Goal: Use online tool/utility: Utilize a website feature to perform a specific function

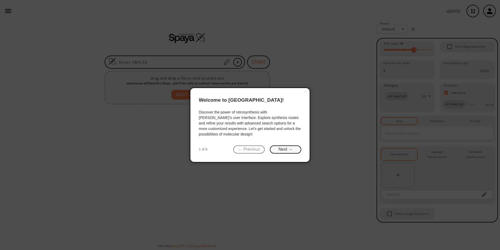
click at [280, 150] on button "Next →" at bounding box center [285, 149] width 31 height 8
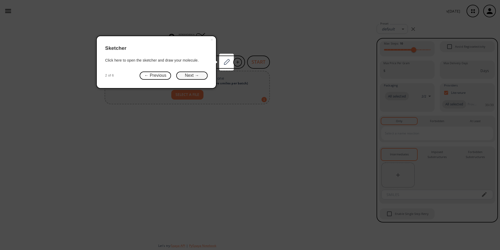
click at [198, 76] on button "Next →" at bounding box center [191, 75] width 31 height 8
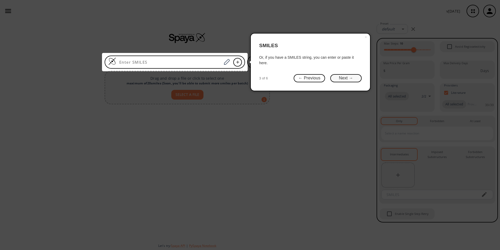
click at [338, 80] on button "Next →" at bounding box center [346, 78] width 31 height 8
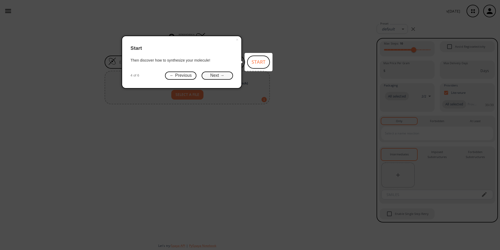
click at [210, 74] on button "Next →" at bounding box center [217, 75] width 31 height 8
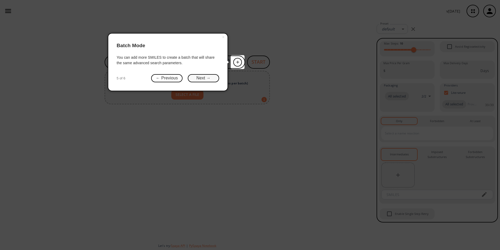
click at [201, 81] on button "Next →" at bounding box center [203, 78] width 31 height 8
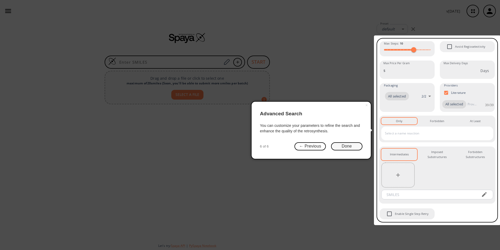
click at [347, 147] on button "Done" at bounding box center [346, 146] width 31 height 8
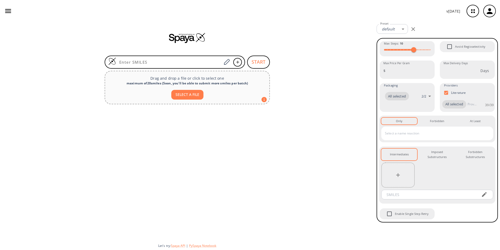
click at [198, 93] on button "SELECT A FILE" at bounding box center [187, 95] width 32 height 10
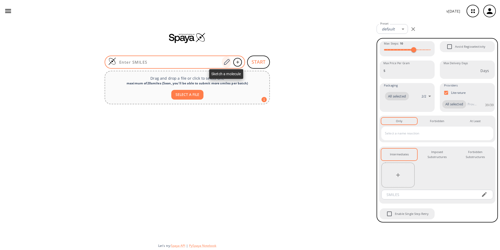
click at [229, 64] on icon at bounding box center [226, 62] width 7 height 7
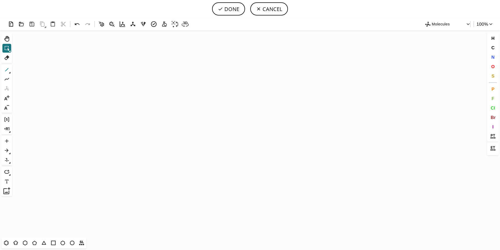
click at [7, 70] on icon at bounding box center [6, 69] width 7 height 7
click at [127, 119] on icon "Created with [PERSON_NAME] 2.3.0" at bounding box center [250, 133] width 472 height 207
click at [236, 8] on button "DONE" at bounding box center [228, 8] width 33 height 13
type input "C(/C)(\C)=C/CCCC(=O)C"
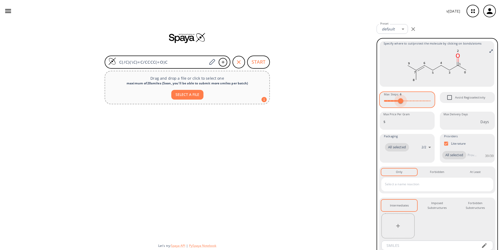
type input "5"
drag, startPoint x: 414, startPoint y: 101, endPoint x: 398, endPoint y: 103, distance: 16.1
click at [398, 103] on span at bounding box center [397, 100] width 5 height 5
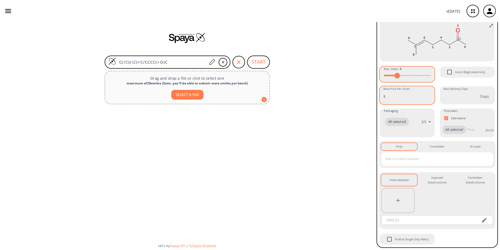
scroll to position [34, 0]
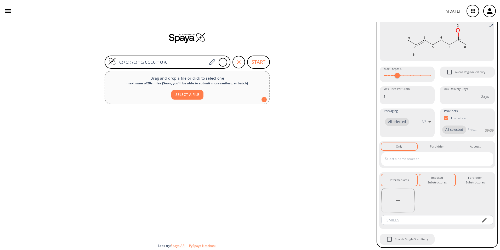
click at [439, 180] on div "Imposed Substructures 0" at bounding box center [437, 180] width 27 height 10
click at [410, 180] on button "Intermediates 0" at bounding box center [400, 180] width 36 height 12
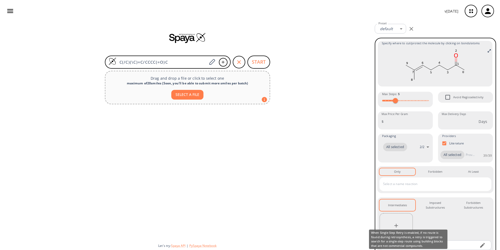
scroll to position [0, 0]
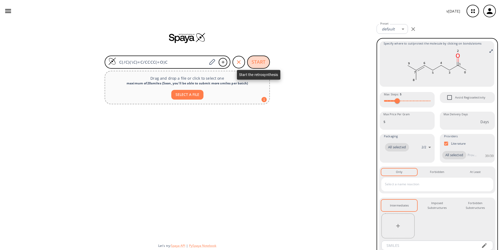
click at [257, 59] on button "START" at bounding box center [258, 61] width 23 height 13
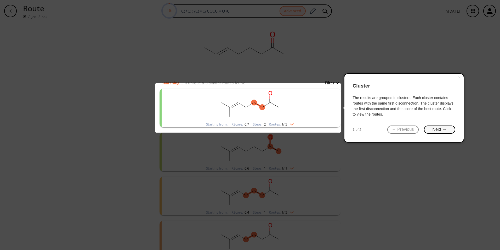
click at [455, 130] on button "Next →" at bounding box center [439, 129] width 31 height 8
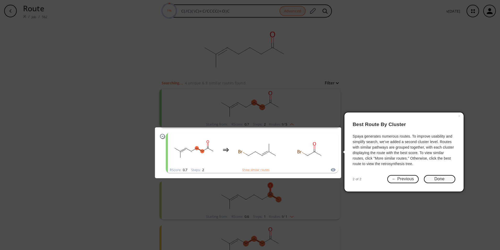
click at [451, 177] on button "Done" at bounding box center [439, 179] width 31 height 8
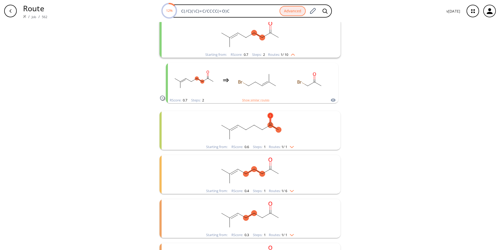
scroll to position [79, 0]
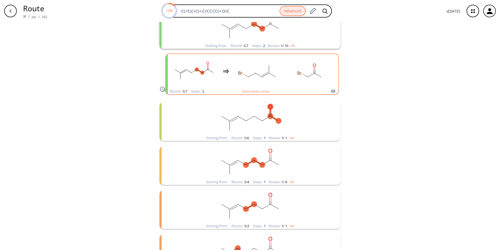
click at [243, 84] on rect "clusters" at bounding box center [258, 71] width 47 height 33
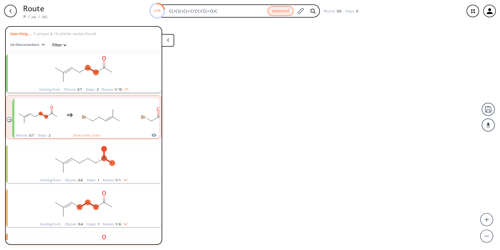
scroll to position [12, 0]
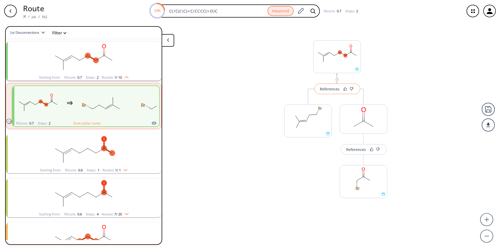
click at [339, 90] on div "References" at bounding box center [330, 88] width 20 height 3
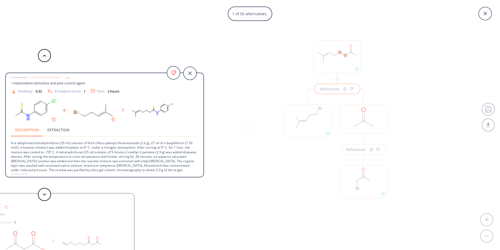
scroll to position [0, 0]
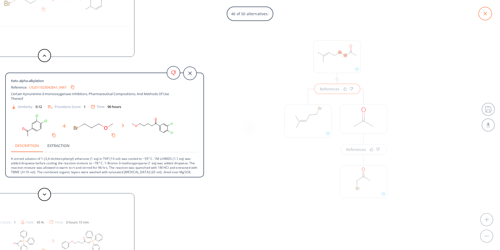
click at [489, 13] on icon at bounding box center [485, 13] width 13 height 13
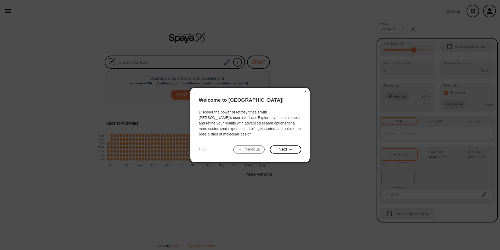
click at [307, 91] on button "×" at bounding box center [306, 91] width 8 height 7
